Goal: Task Accomplishment & Management: Use online tool/utility

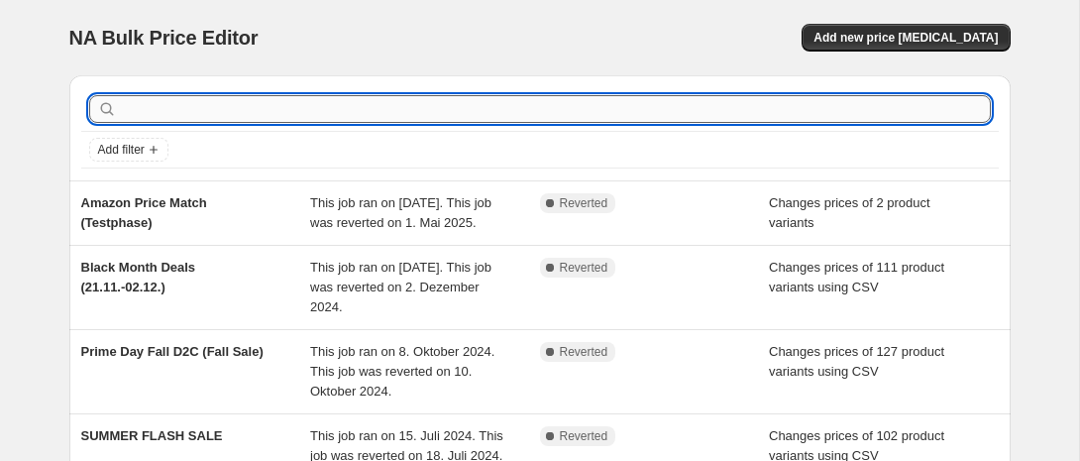
click at [537, 108] on input "text" at bounding box center [556, 109] width 870 height 28
type input "Prime"
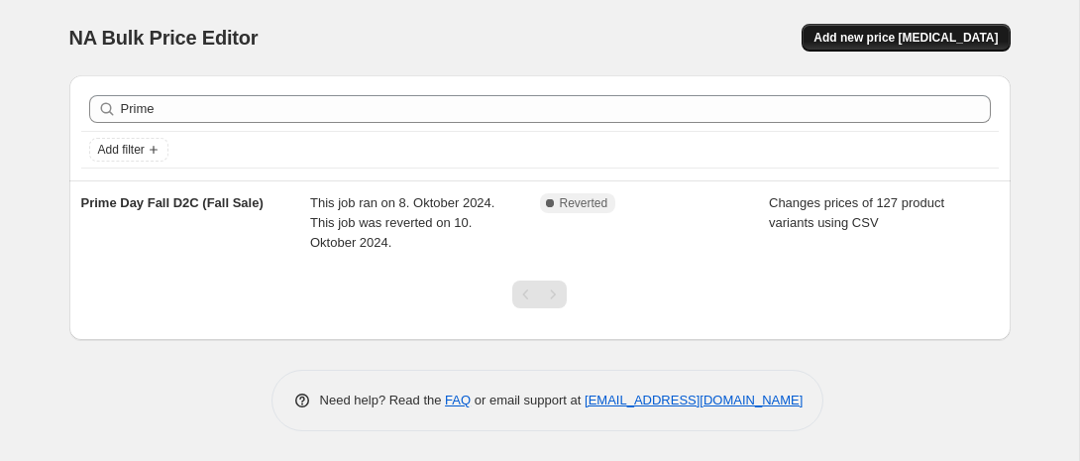
click at [908, 35] on span "Add new price [MEDICAL_DATA]" at bounding box center [906, 38] width 184 height 16
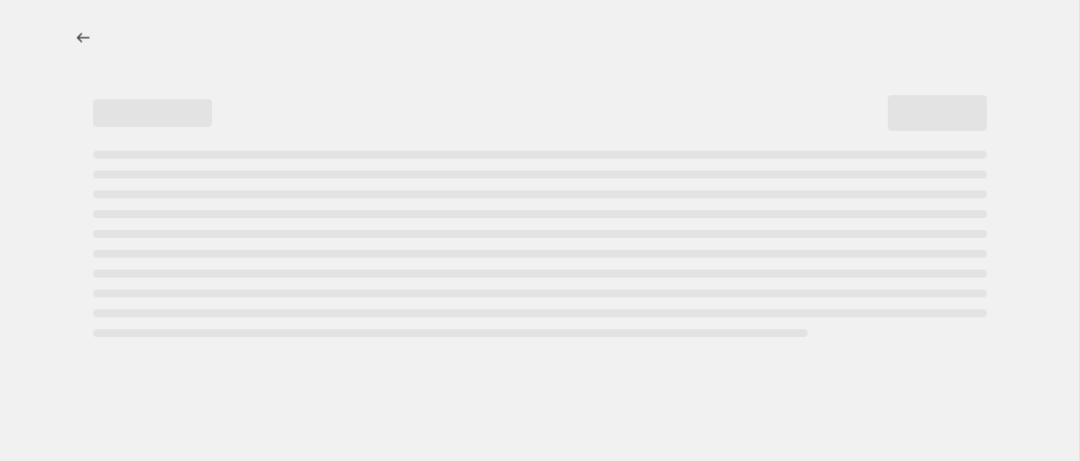
select select "percentage"
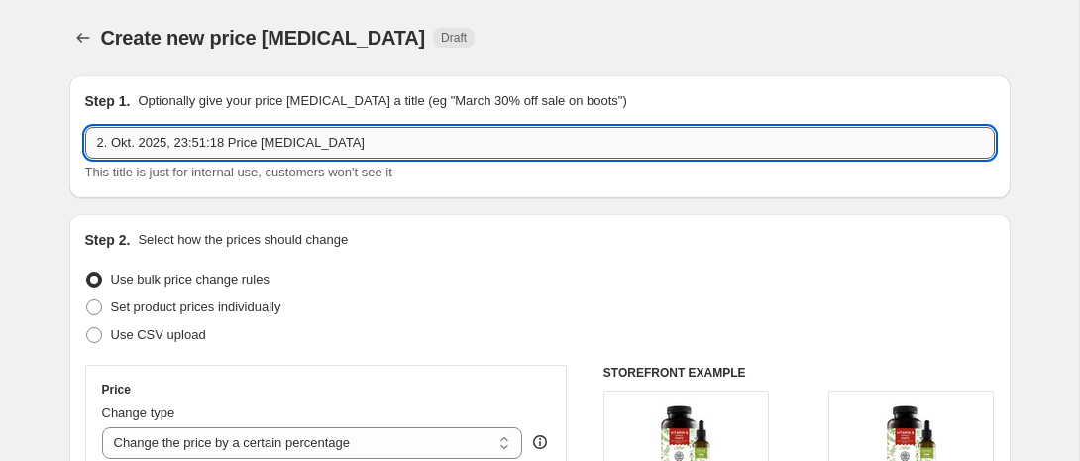
click at [173, 141] on input "2. Okt. 2025, 23:51:18 Price change job" at bounding box center [540, 143] width 910 height 32
type input "Prime Day Fall 07.-08.10."
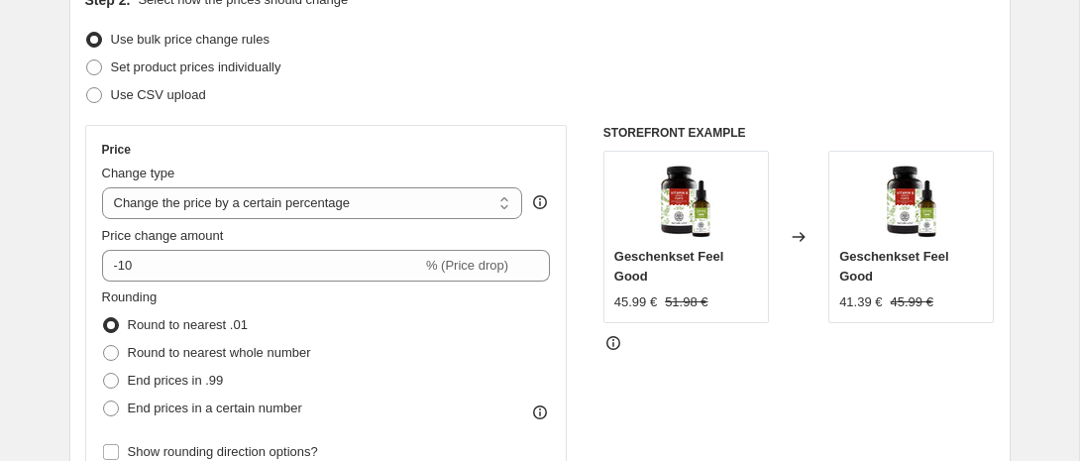
scroll to position [237, 0]
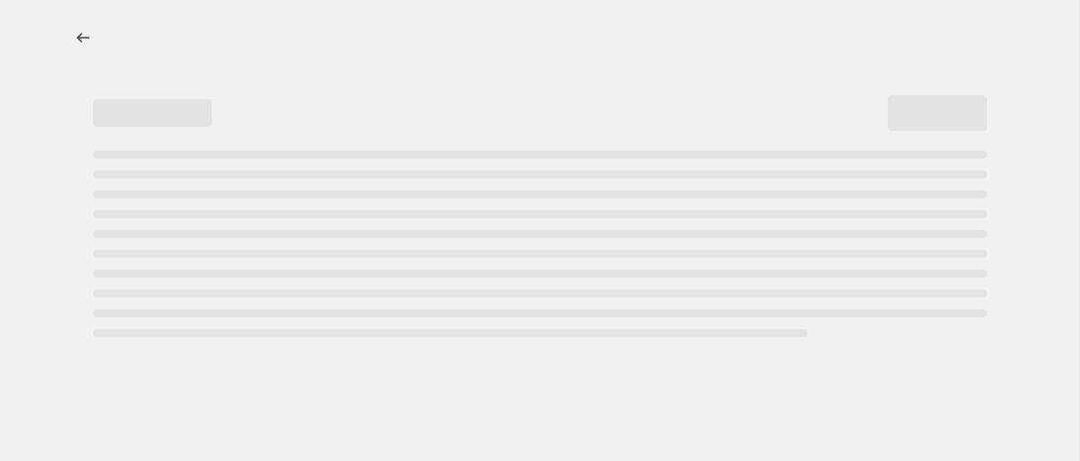
select select "percentage"
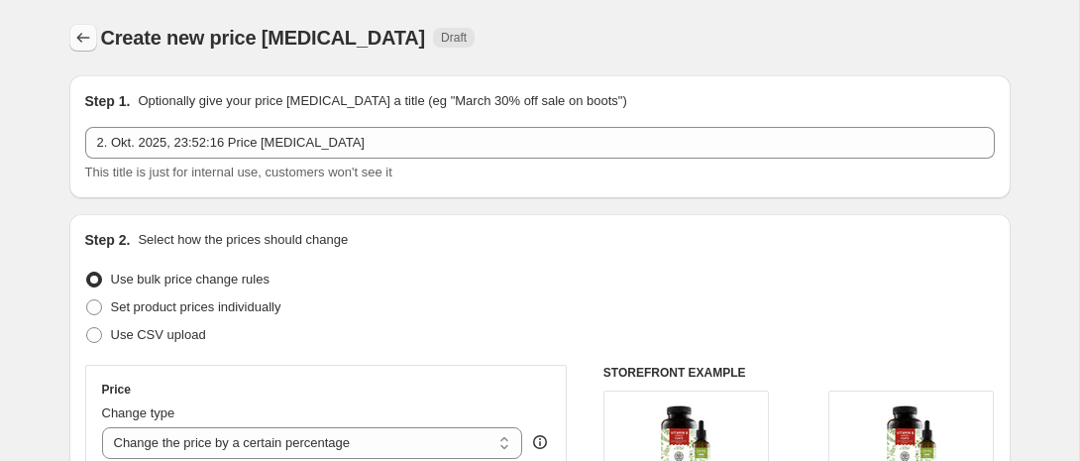
click at [85, 35] on icon "Price change jobs" at bounding box center [83, 38] width 20 height 20
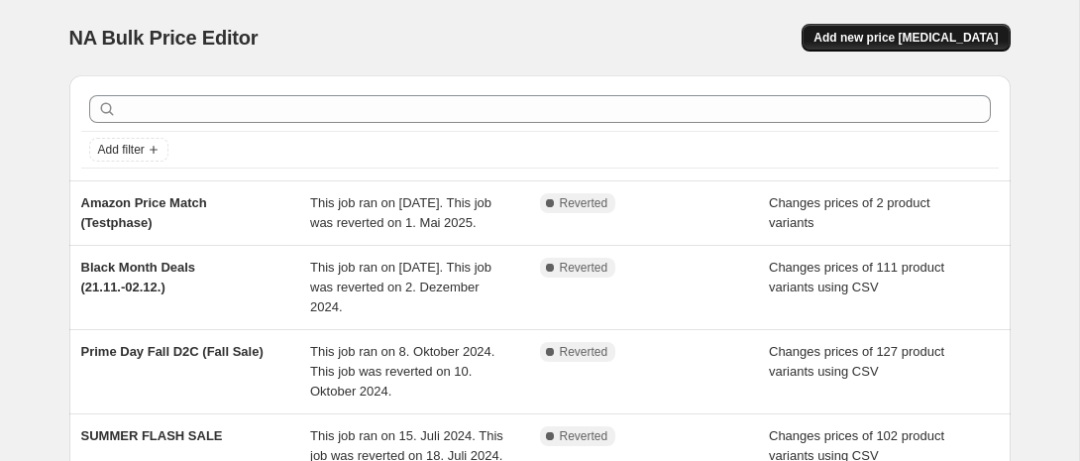
click at [959, 42] on span "Add new price [MEDICAL_DATA]" at bounding box center [906, 38] width 184 height 16
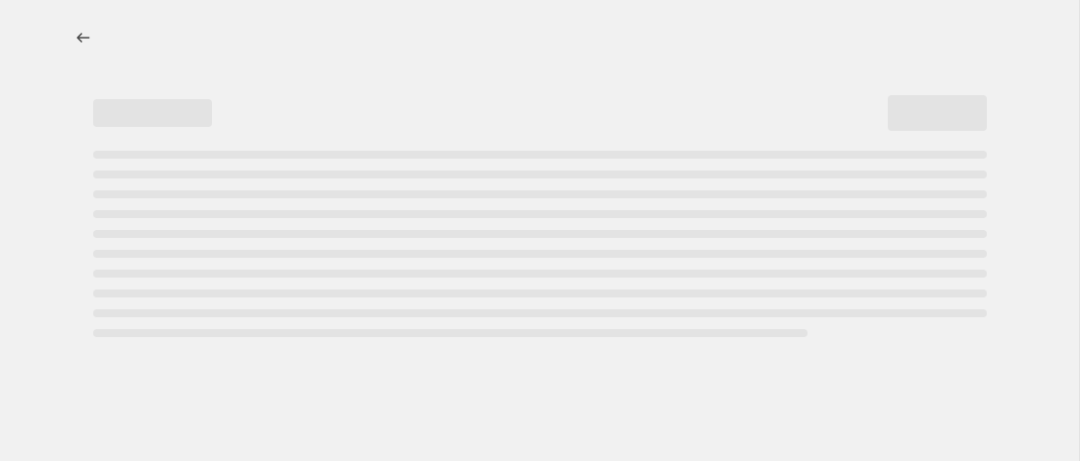
select select "percentage"
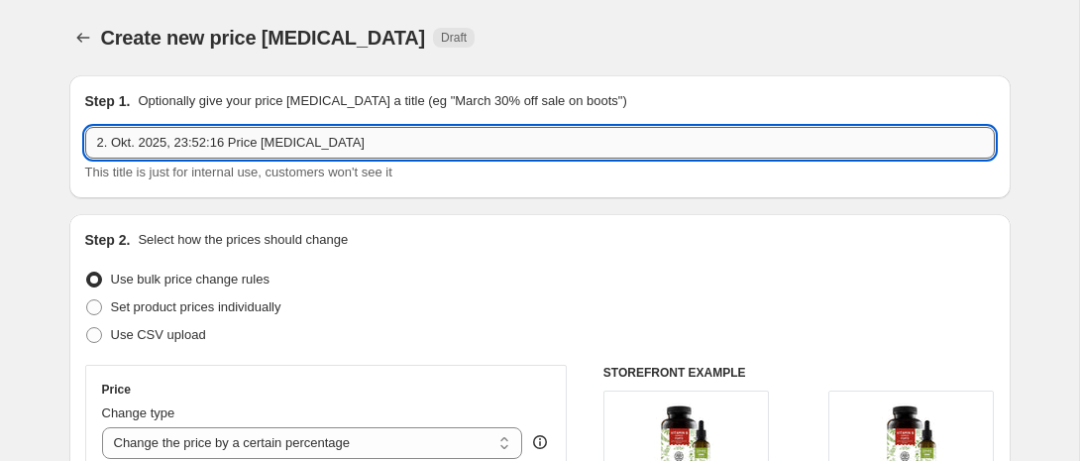
click at [219, 145] on input "2. Okt. 2025, 23:52:16 Price [MEDICAL_DATA]" at bounding box center [540, 143] width 910 height 32
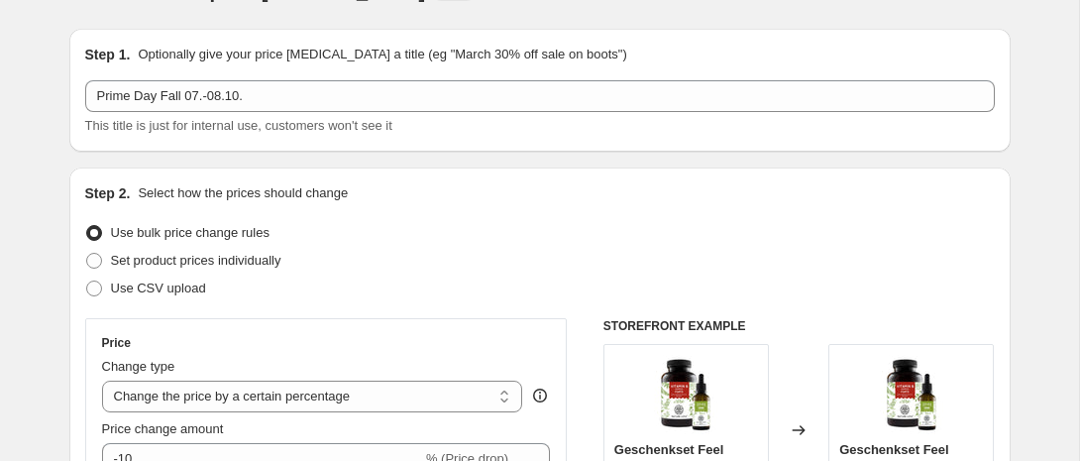
scroll to position [75, 0]
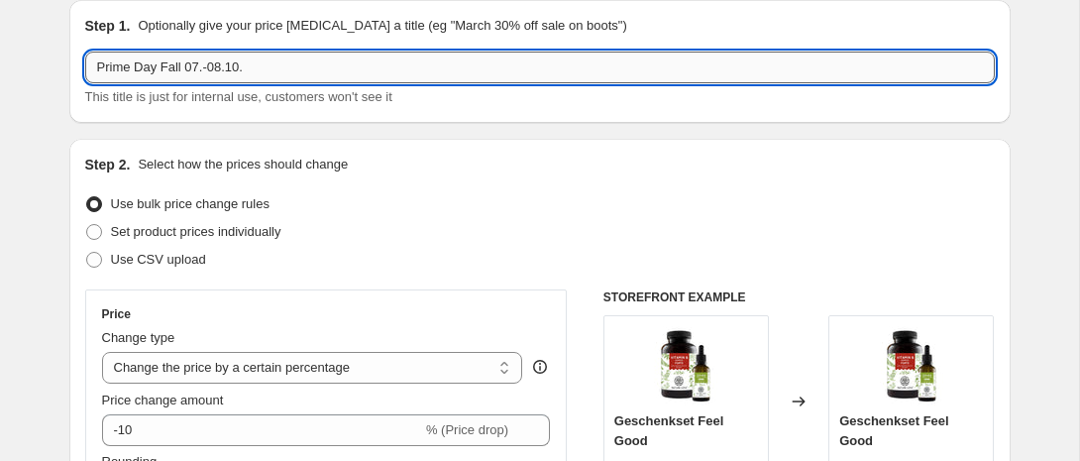
click at [338, 71] on input "Prime Day Fall 07.-08.10." at bounding box center [540, 68] width 910 height 32
type input "Prime Day Fall 07.-08.10.2025"
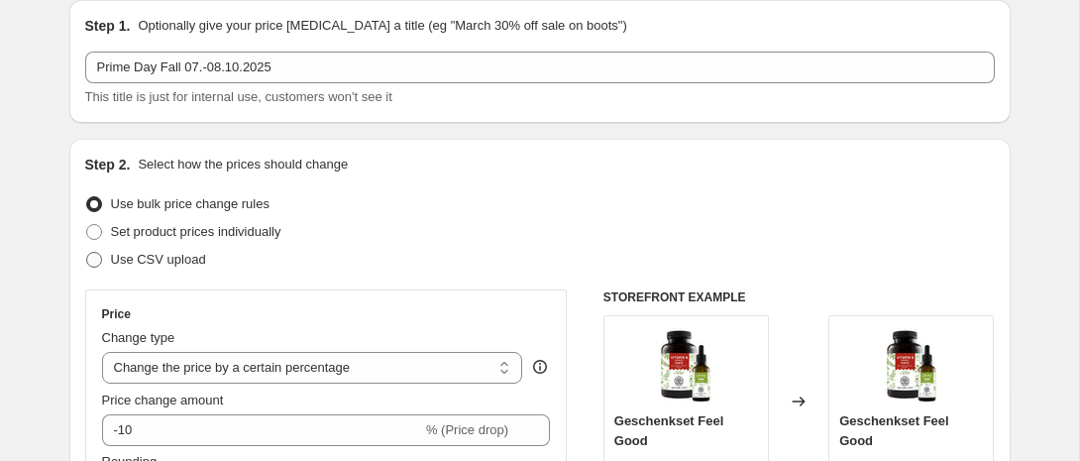
click at [147, 257] on span "Use CSV upload" at bounding box center [158, 259] width 95 height 15
click at [87, 253] on input "Use CSV upload" at bounding box center [86, 252] width 1 height 1
radio input "true"
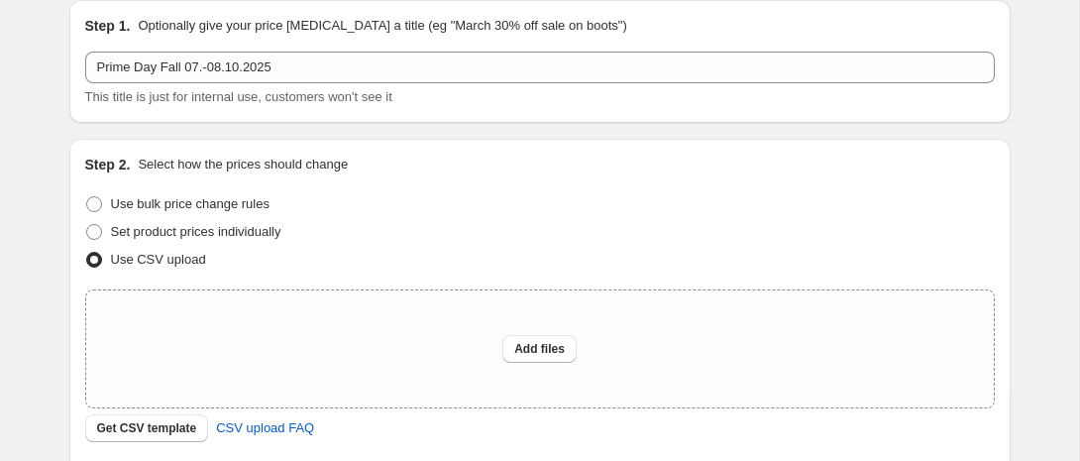
scroll to position [237, 0]
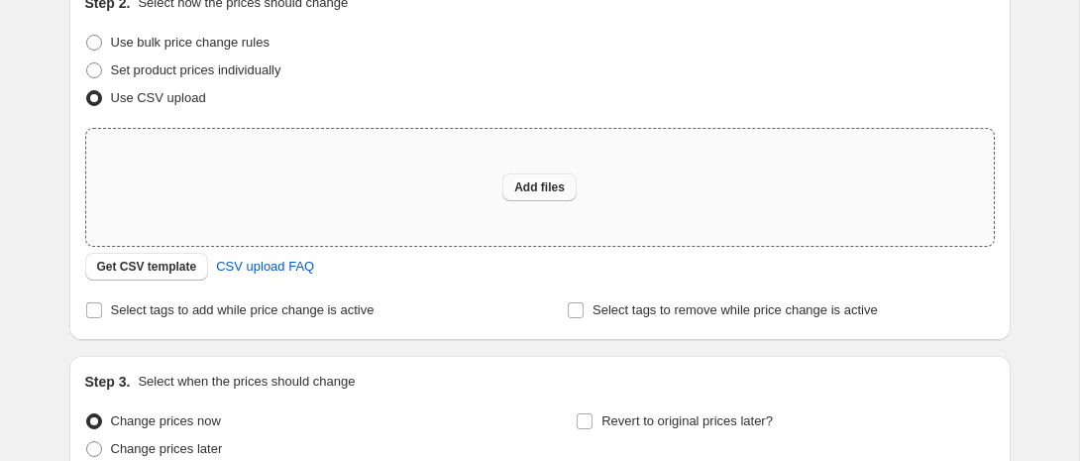
click at [515, 189] on span "Add files" at bounding box center [539, 187] width 51 height 16
type input "C:\fakepath\NL_prime-day_prices.csv"
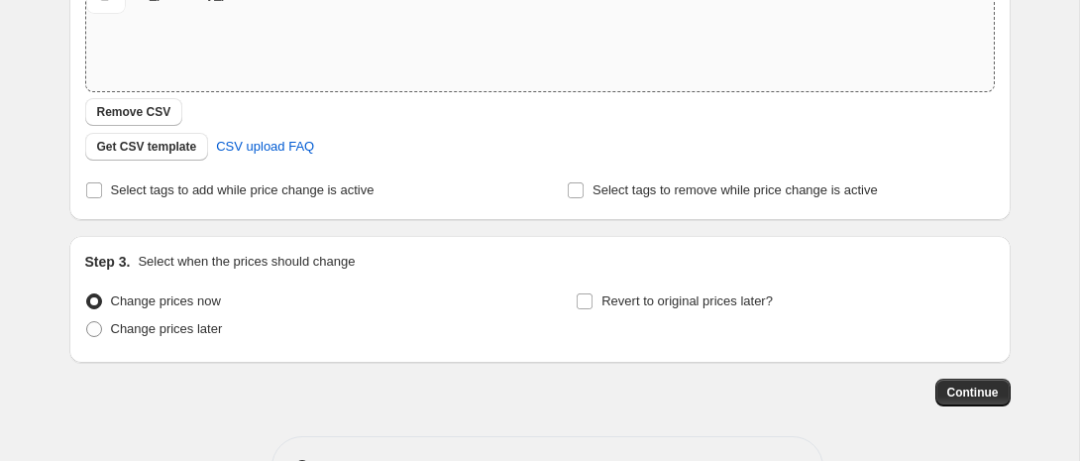
scroll to position [397, 0]
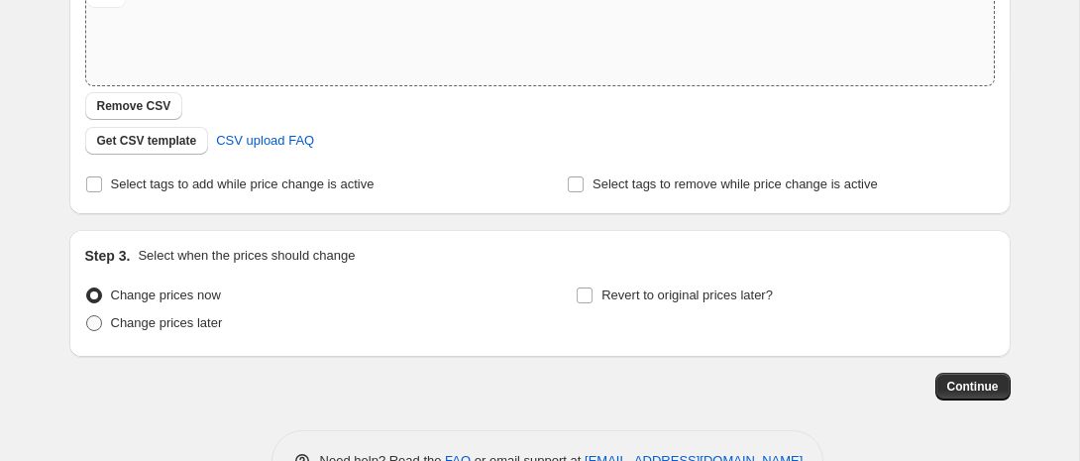
click at [175, 325] on span "Change prices later" at bounding box center [167, 322] width 112 height 15
click at [87, 316] on input "Change prices later" at bounding box center [86, 315] width 1 height 1
radio input "true"
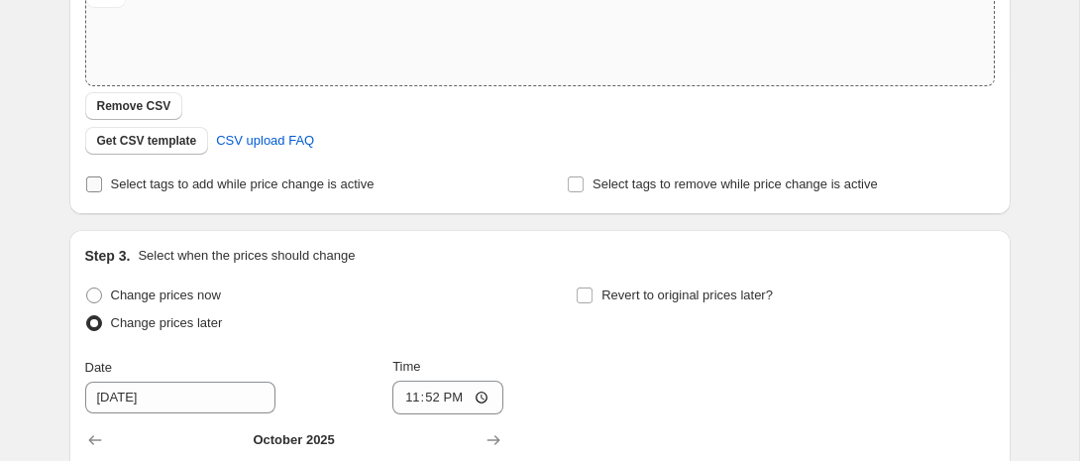
click at [242, 178] on span "Select tags to add while price change is active" at bounding box center [243, 183] width 264 height 15
click at [102, 178] on input "Select tags to add while price change is active" at bounding box center [94, 184] width 16 height 16
checkbox input "true"
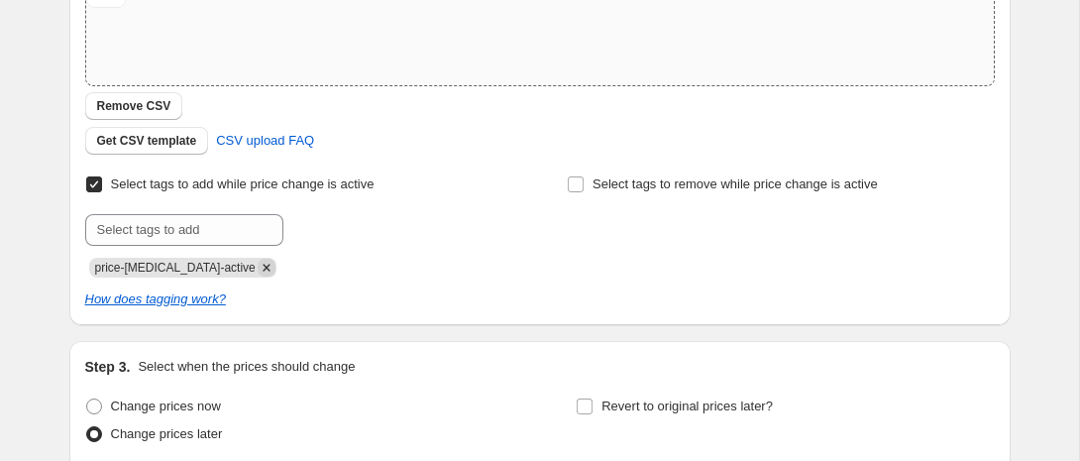
click at [258, 271] on icon "Remove price-change-job-active" at bounding box center [267, 268] width 18 height 18
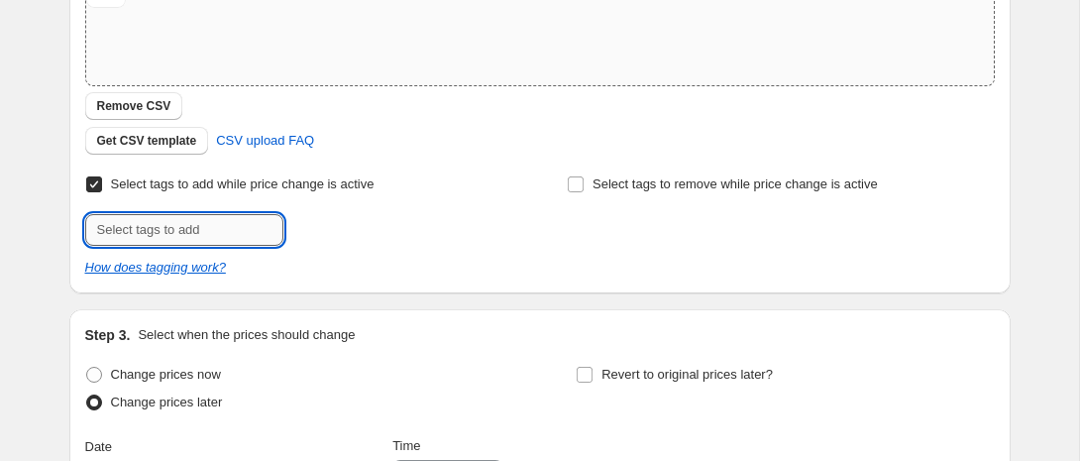
click at [236, 237] on input "text" at bounding box center [184, 230] width 198 height 32
type input "Prime-Day-Fall_2025-10"
click at [413, 235] on span "Add Prime-Day-Fa..." at bounding box center [356, 228] width 113 height 16
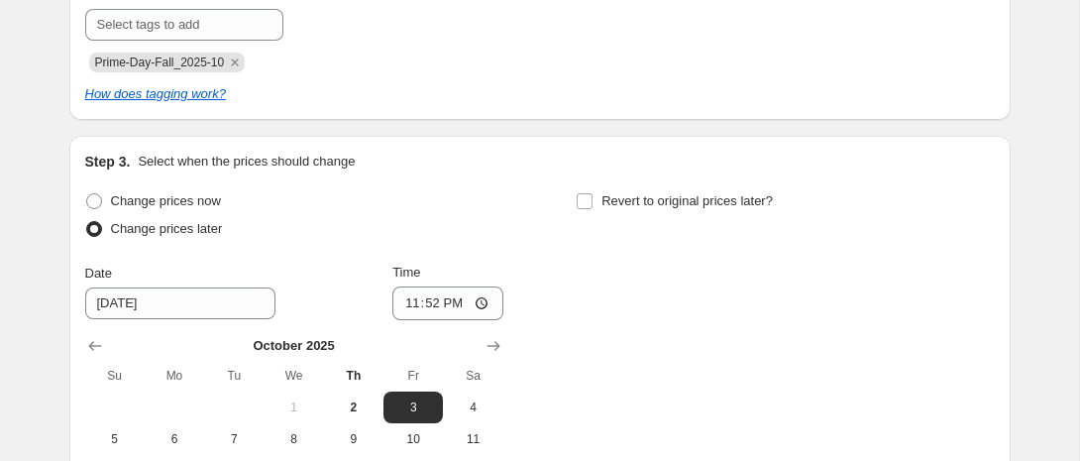
scroll to position [673, 0]
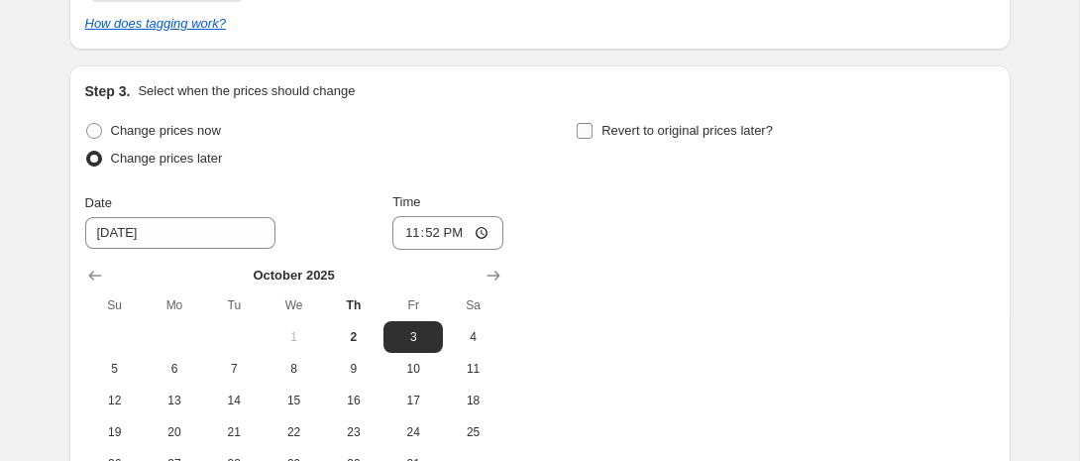
click at [614, 134] on span "Revert to original prices later?" at bounding box center [687, 130] width 171 height 15
click at [593, 134] on input "Revert to original prices later?" at bounding box center [585, 131] width 16 height 16
checkbox input "true"
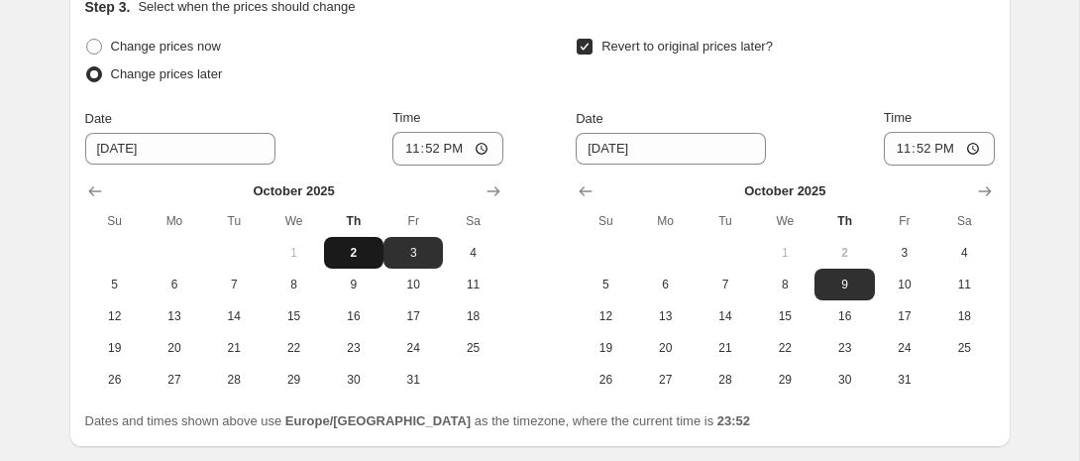
scroll to position [763, 0]
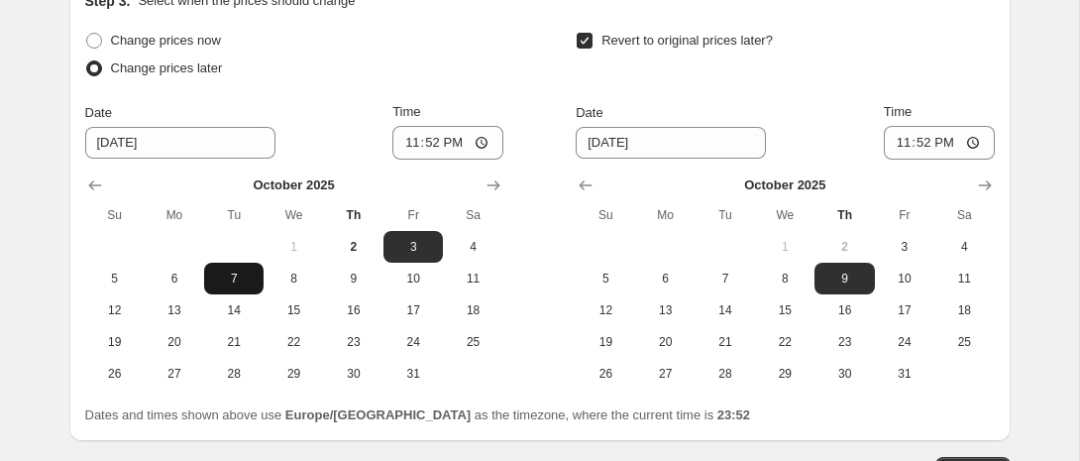
click at [246, 282] on span "7" at bounding box center [234, 279] width 44 height 16
type input "[DATE]"
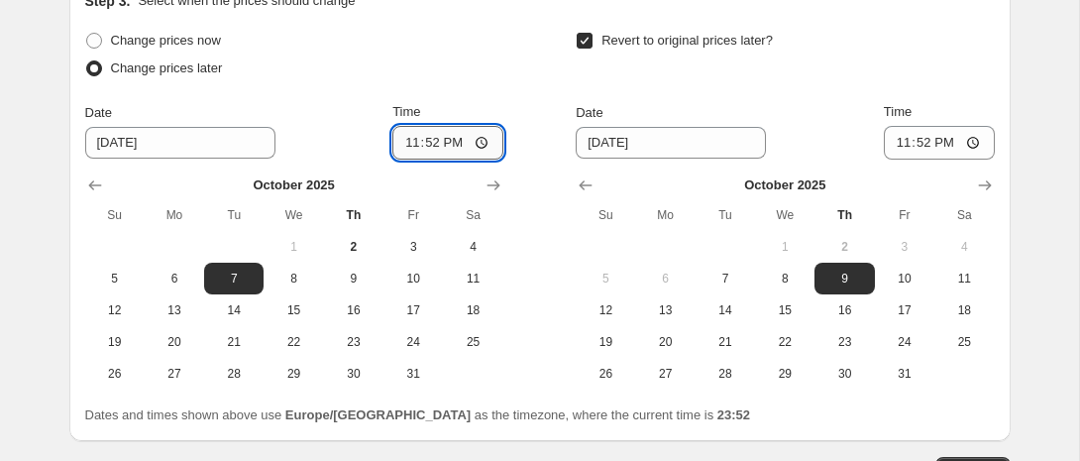
click at [425, 150] on input "23:52" at bounding box center [448, 143] width 111 height 34
type input "00:00"
click at [925, 137] on input "23:52" at bounding box center [939, 143] width 111 height 34
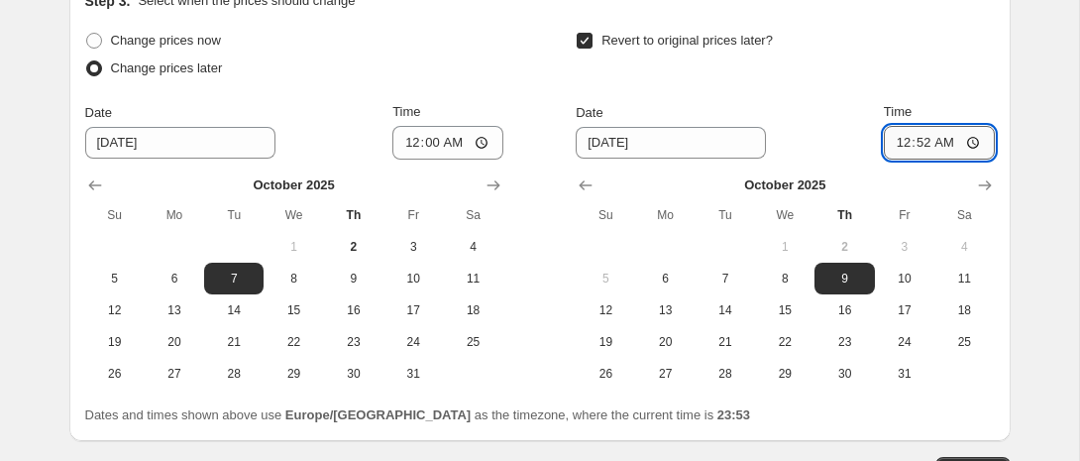
type input "00:00"
click at [875, 76] on div "Revert to original prices later?" at bounding box center [785, 56] width 418 height 59
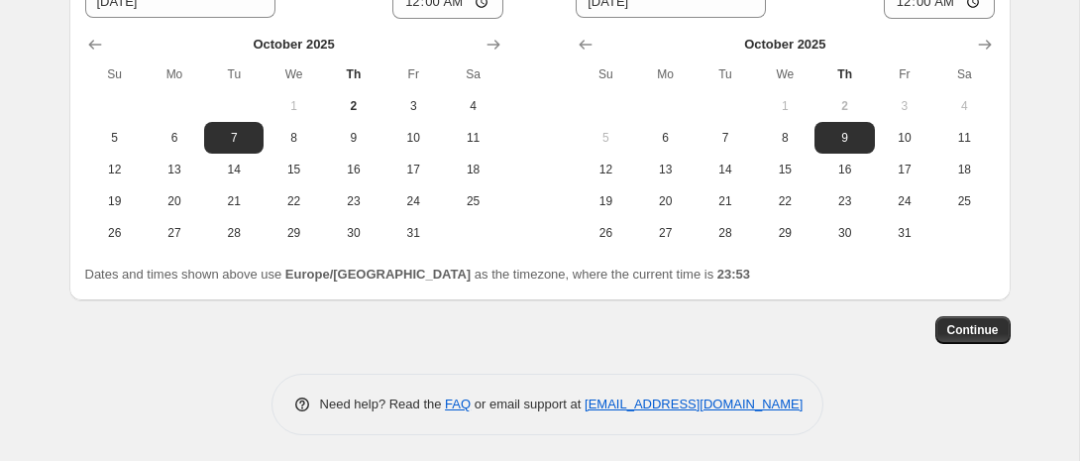
scroll to position [908, 0]
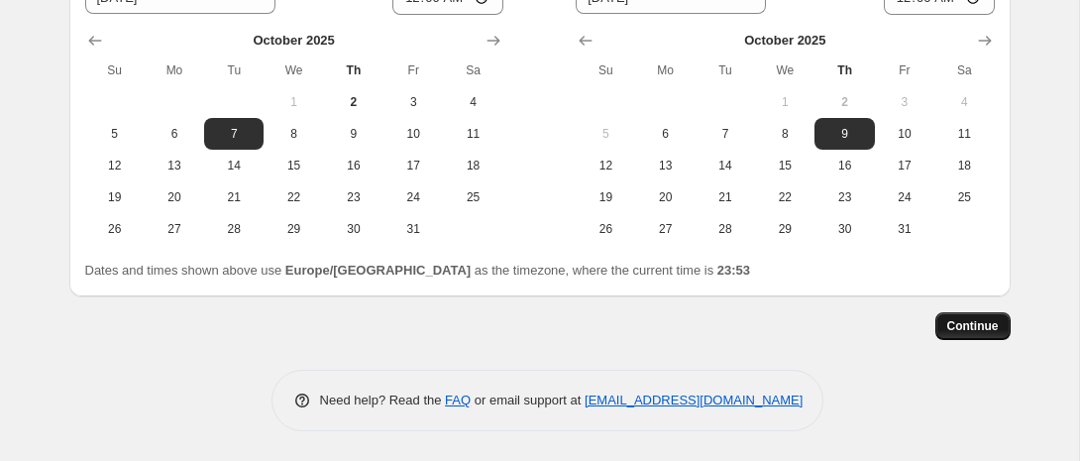
click at [966, 320] on span "Continue" at bounding box center [974, 326] width 52 height 16
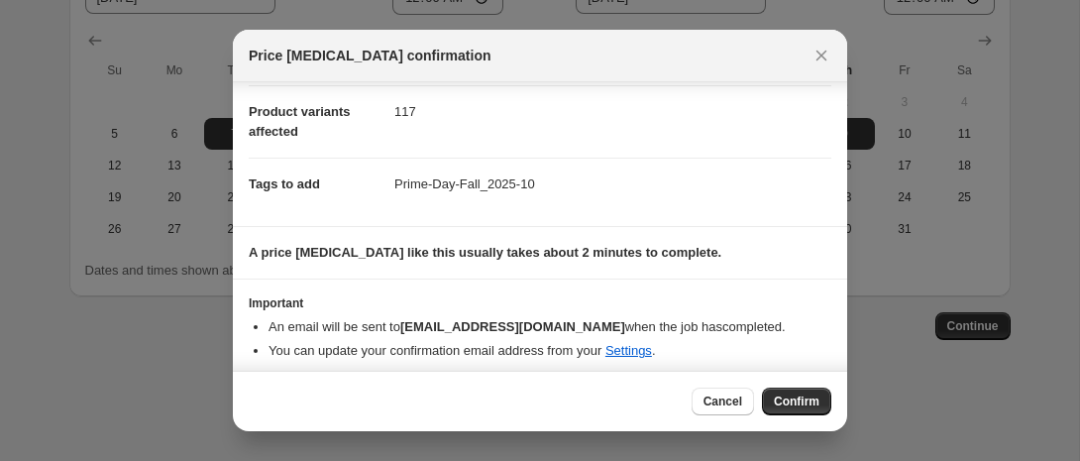
scroll to position [114, 0]
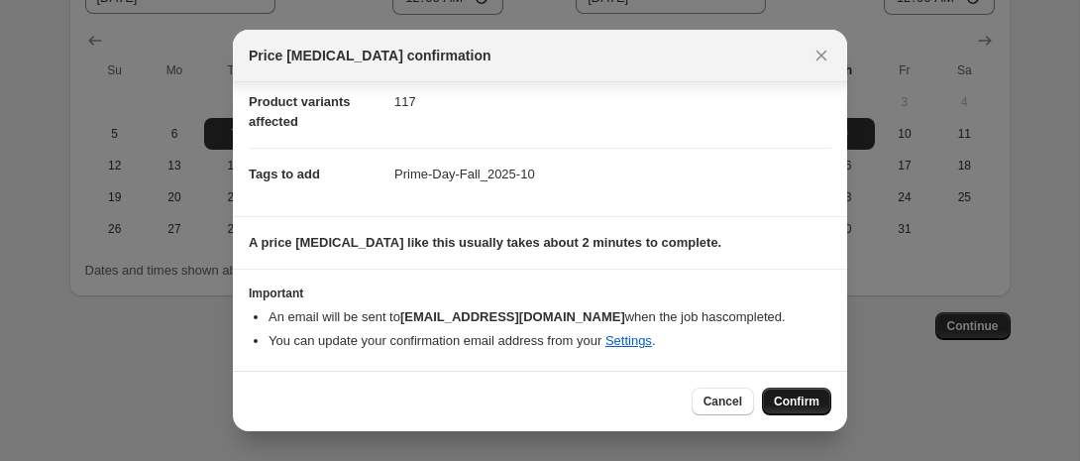
click at [808, 390] on button "Confirm" at bounding box center [796, 402] width 69 height 28
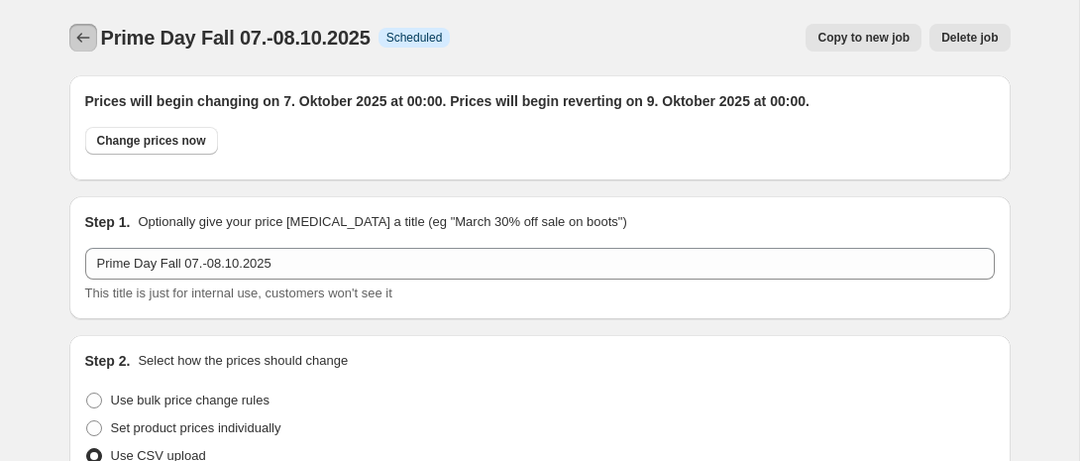
click at [81, 42] on icon "Price change jobs" at bounding box center [82, 38] width 13 height 10
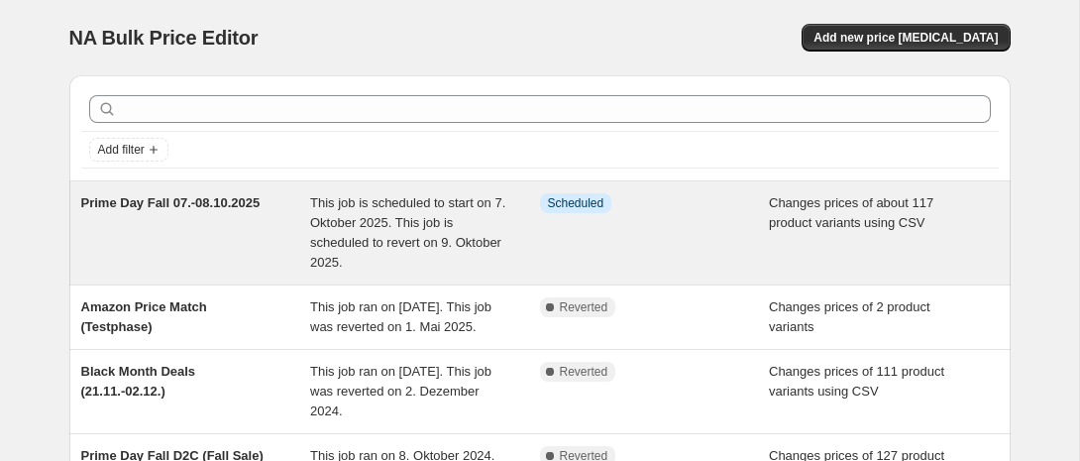
click at [264, 229] on div "Prime Day Fall 07.-08.10.2025" at bounding box center [196, 232] width 230 height 79
